Goal: Obtain resource: Obtain resource

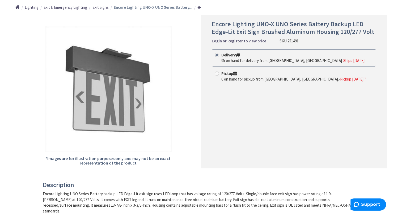
scroll to position [80, 0]
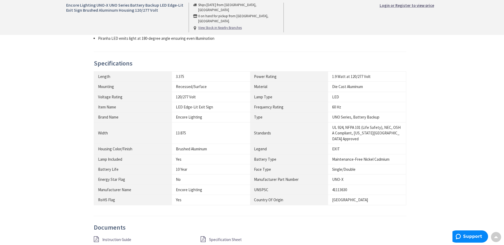
scroll to position [292, 0]
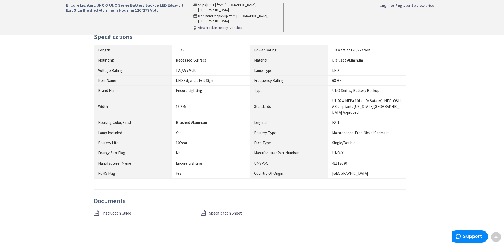
click at [208, 210] on div "Specification Sheet" at bounding box center [249, 213] width 107 height 7
click at [210, 211] on span "Specification Sheet" at bounding box center [225, 213] width 33 height 5
